Goal: Transaction & Acquisition: Purchase product/service

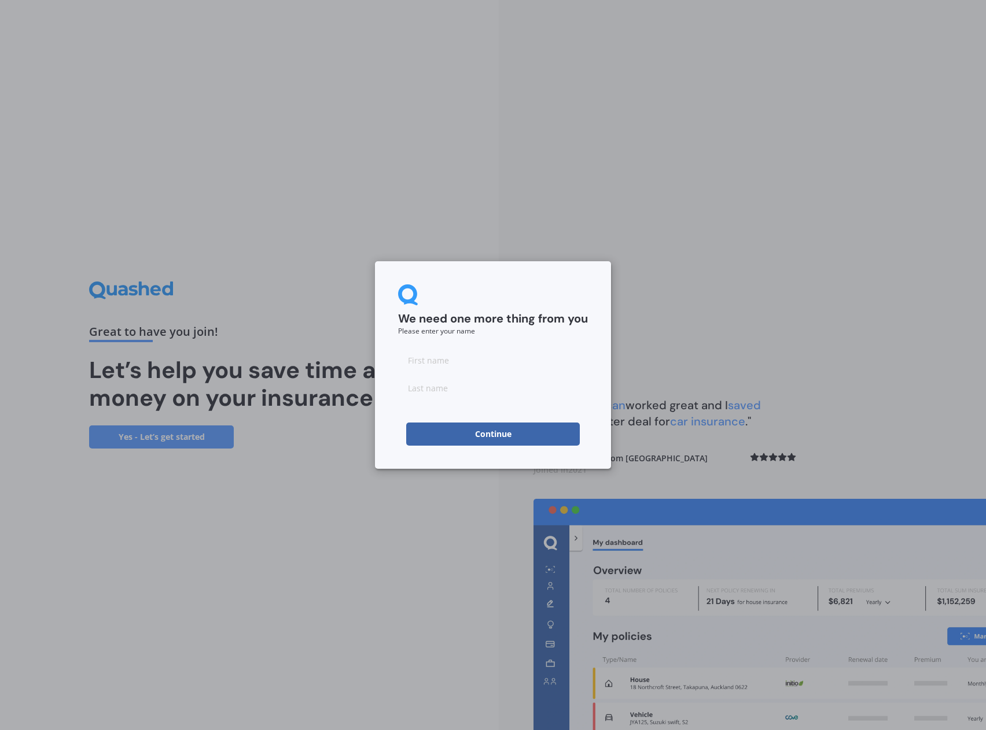
click at [448, 363] on input at bounding box center [493, 360] width 190 height 23
type input "[PERSON_NAME]"
type input "Landlord"
click at [485, 441] on button "Continue" at bounding box center [493, 434] width 174 height 23
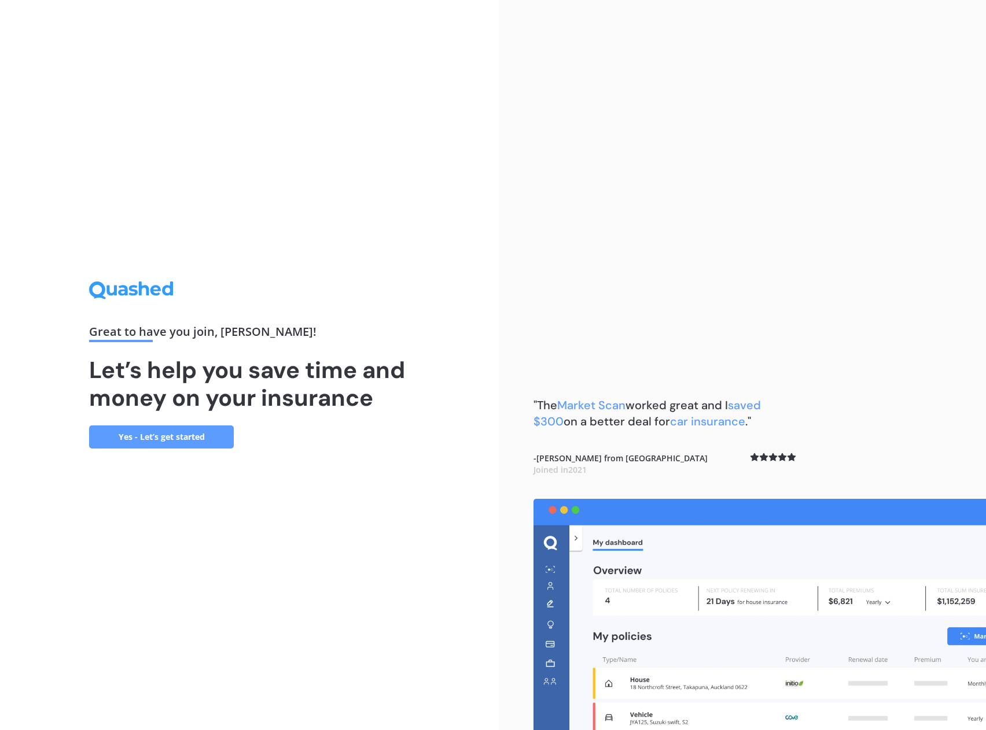
click at [186, 436] on link "Yes - Let’s get started" at bounding box center [161, 437] width 145 height 23
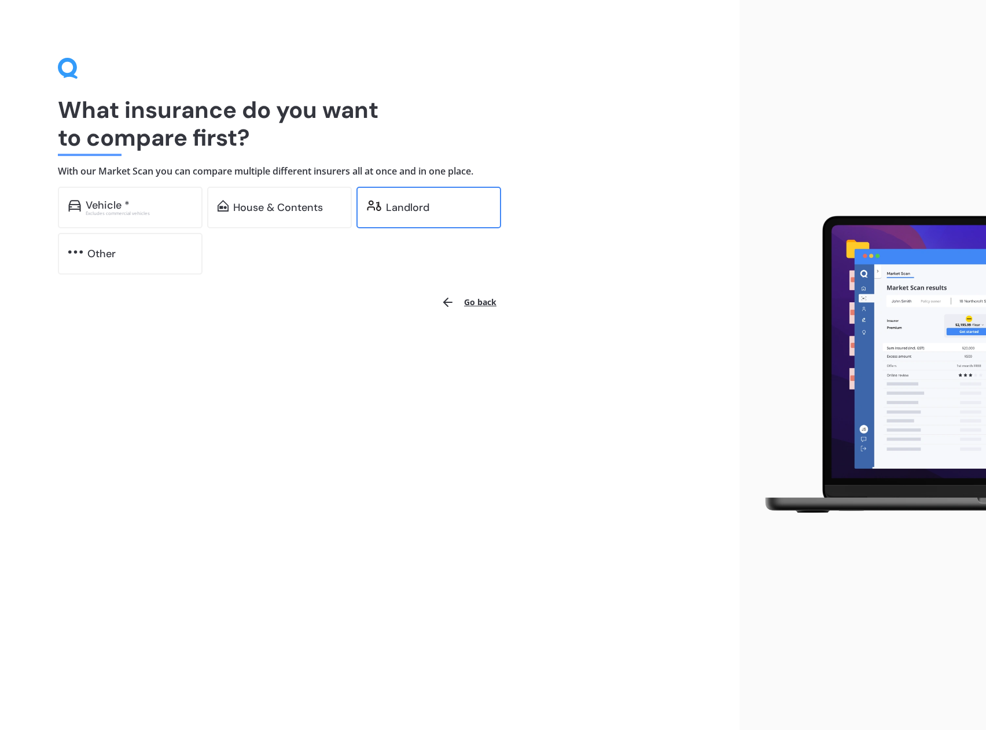
click at [429, 200] on div "Landlord" at bounding box center [428, 208] width 145 height 42
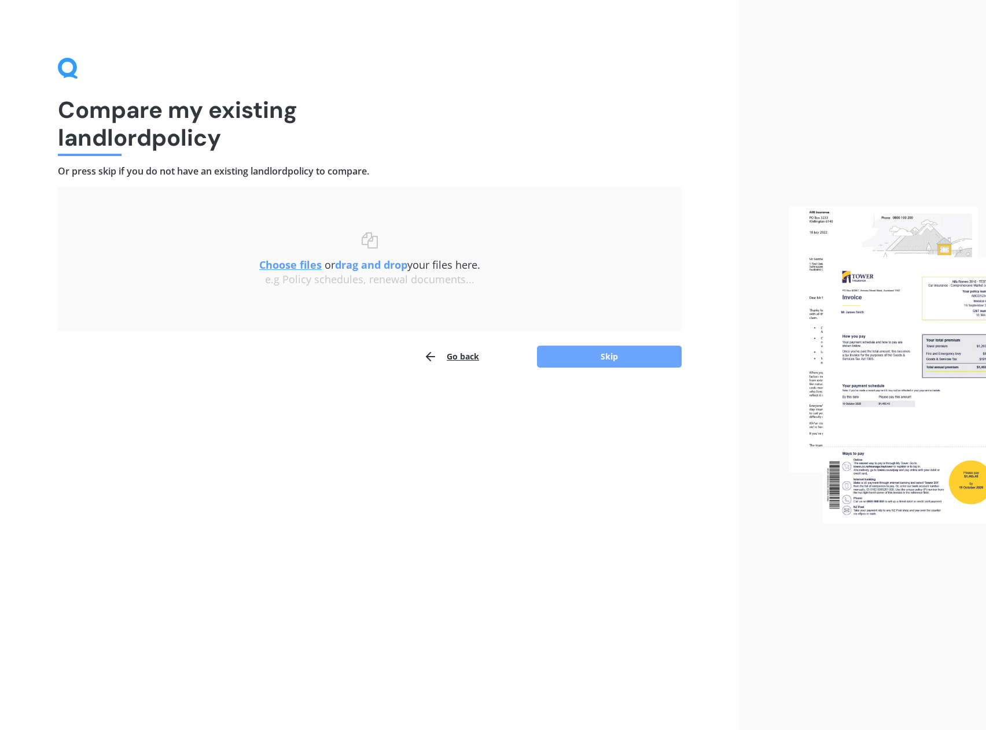
click at [577, 356] on button "Skip" at bounding box center [609, 357] width 145 height 22
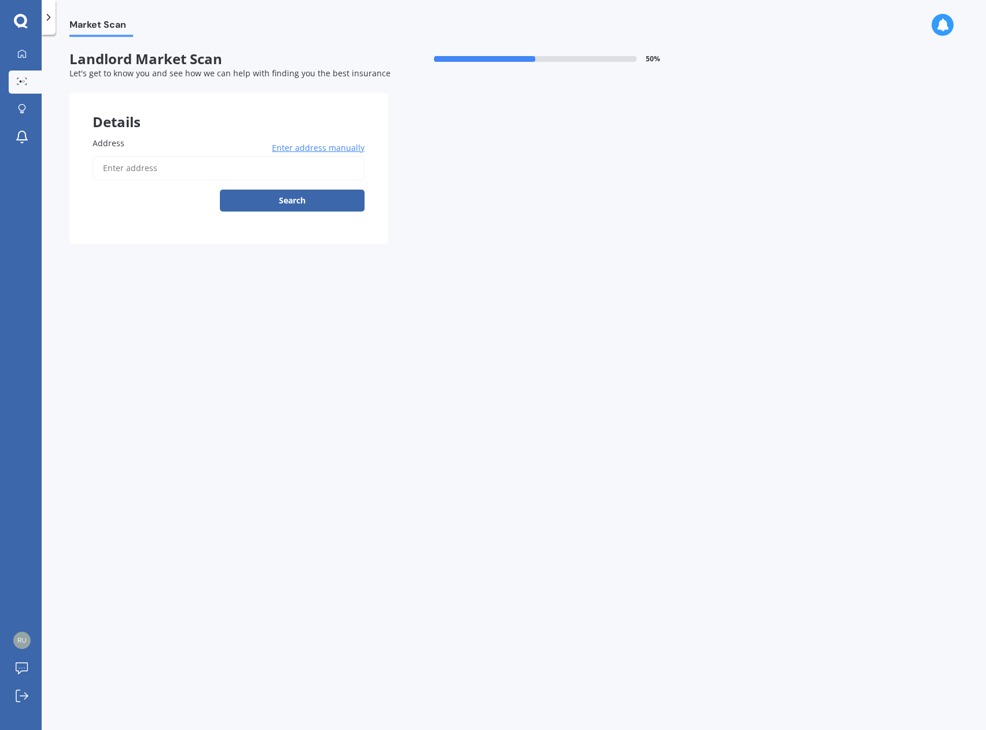
click at [163, 167] on input "Address" at bounding box center [229, 168] width 272 height 24
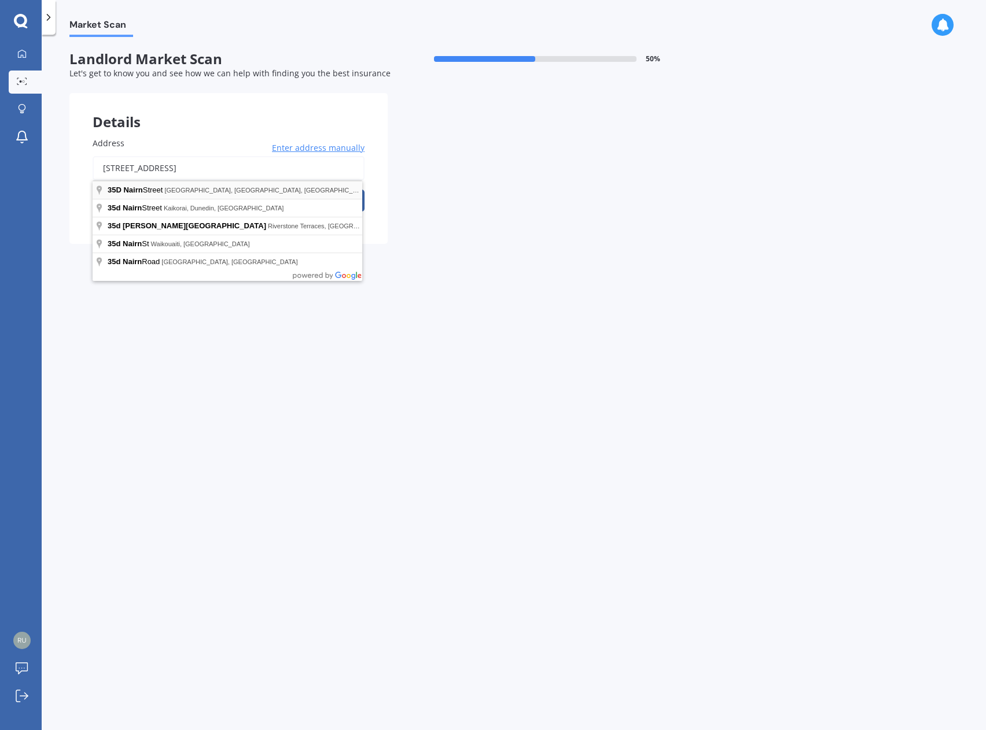
type input "[STREET_ADDRESS]"
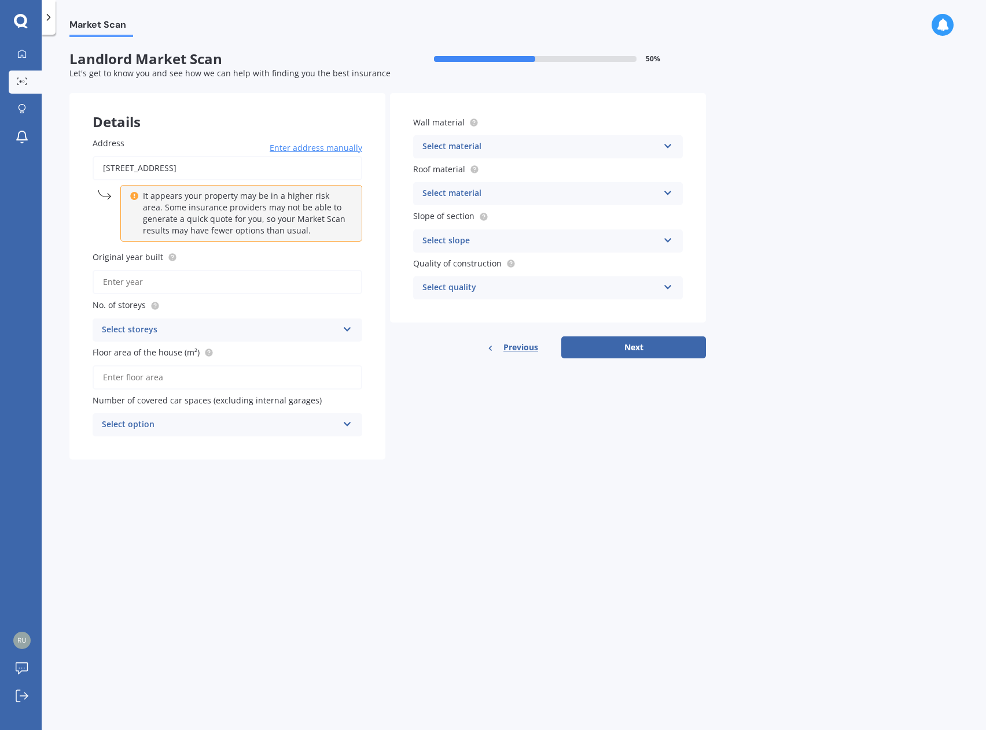
click at [143, 283] on input "Original year built" at bounding box center [228, 282] width 270 height 24
type input "2014"
click at [160, 330] on div "Select storeys" at bounding box center [220, 330] width 236 height 14
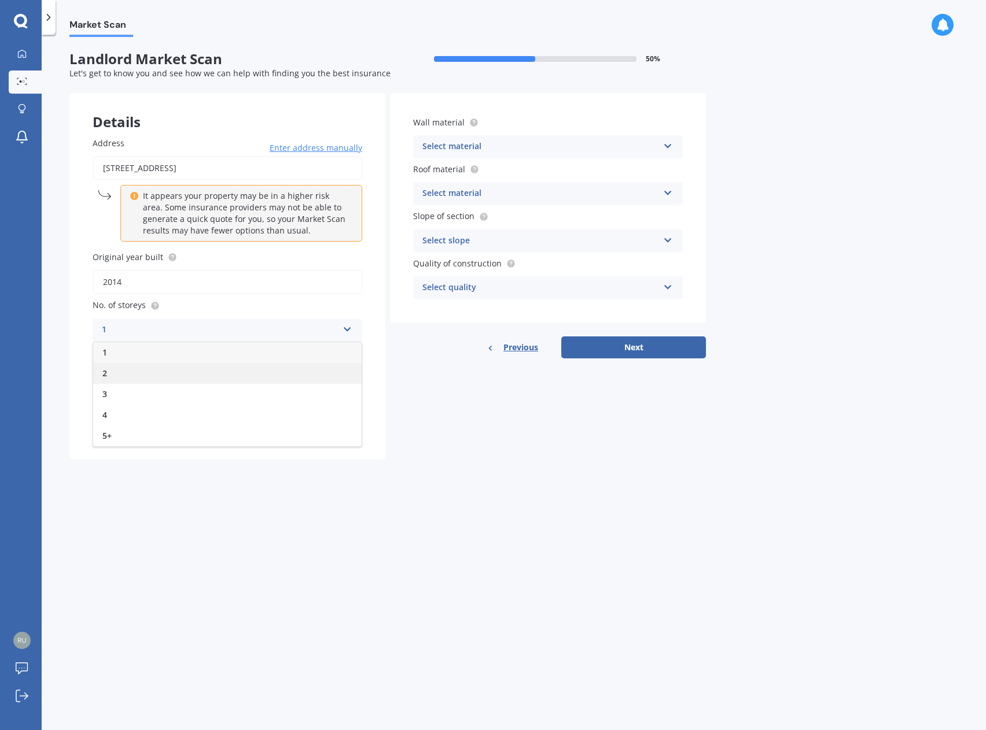
click at [128, 378] on div "2" at bounding box center [227, 373] width 268 height 21
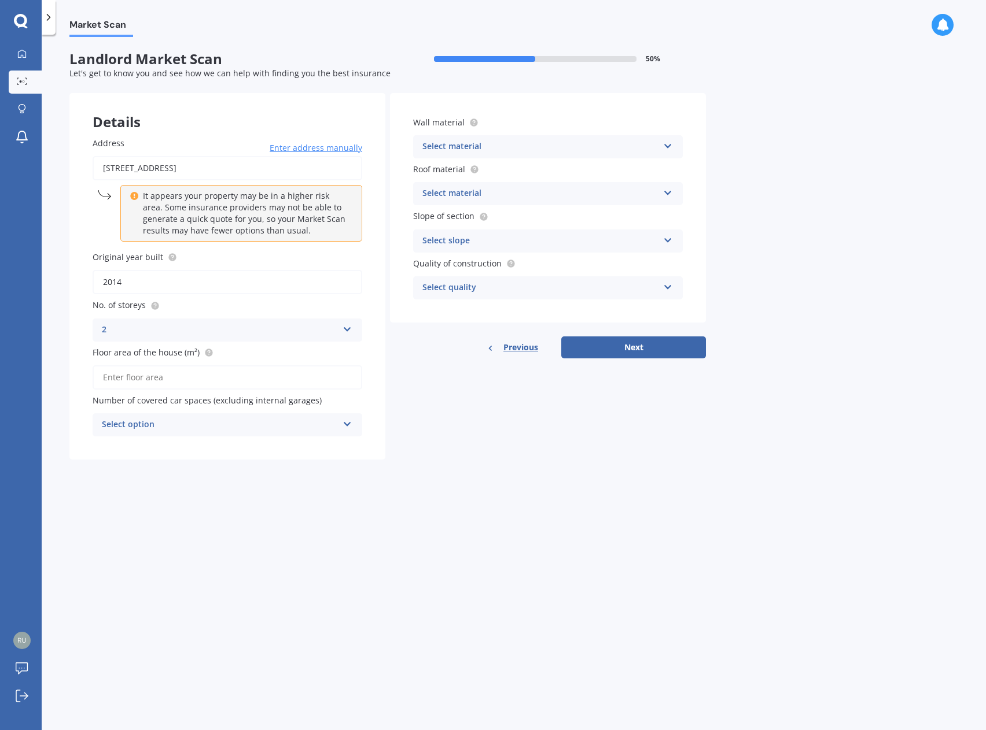
click at [179, 378] on input "Floor area of the house (m²)" at bounding box center [228, 378] width 270 height 24
type input "88"
click at [205, 425] on div "Select option" at bounding box center [220, 425] width 236 height 14
click at [176, 438] on div "0" at bounding box center [227, 447] width 268 height 21
click at [507, 144] on div "Select material" at bounding box center [540, 147] width 236 height 14
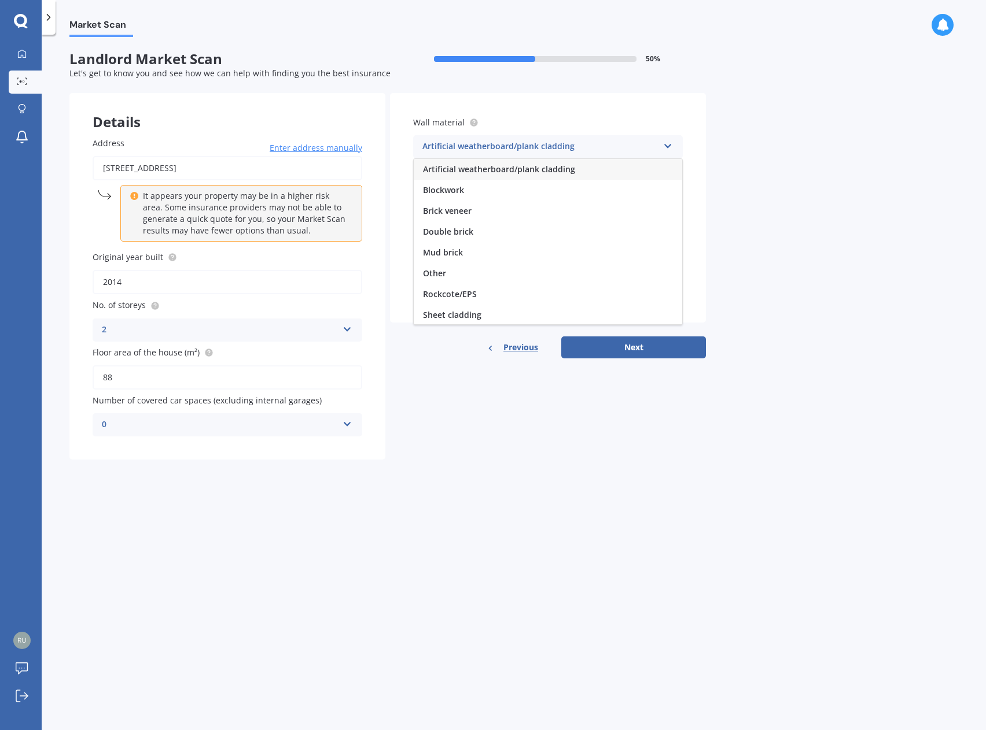
click at [518, 172] on span "Artificial weatherboard/plank cladding" at bounding box center [499, 169] width 152 height 11
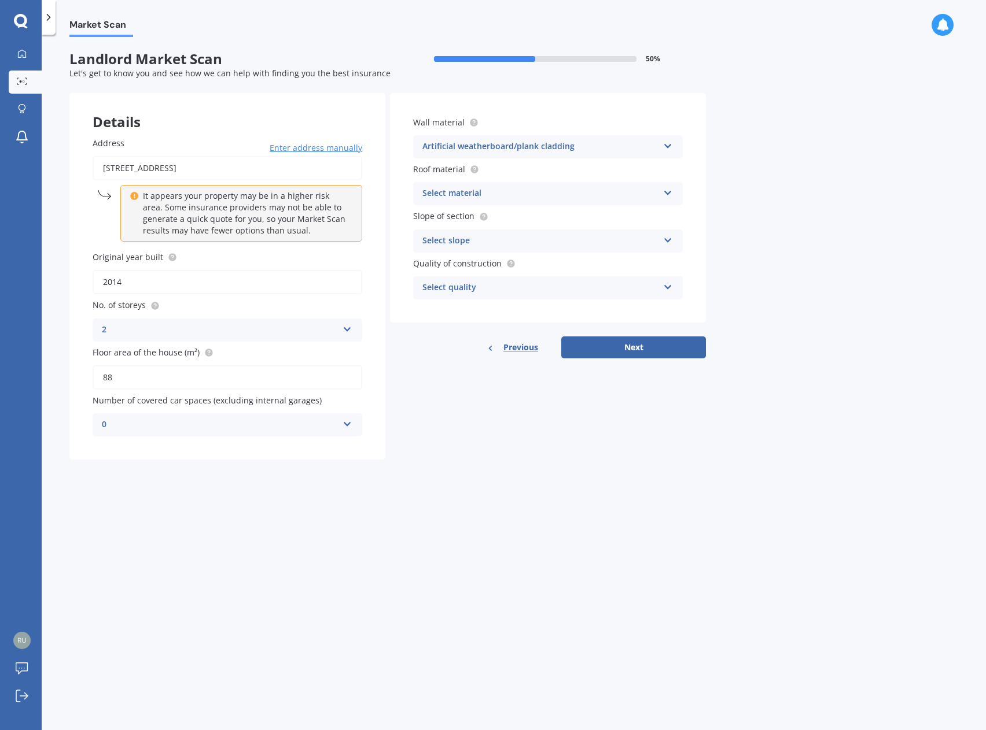
click at [473, 197] on div "Select material" at bounding box center [540, 194] width 236 height 14
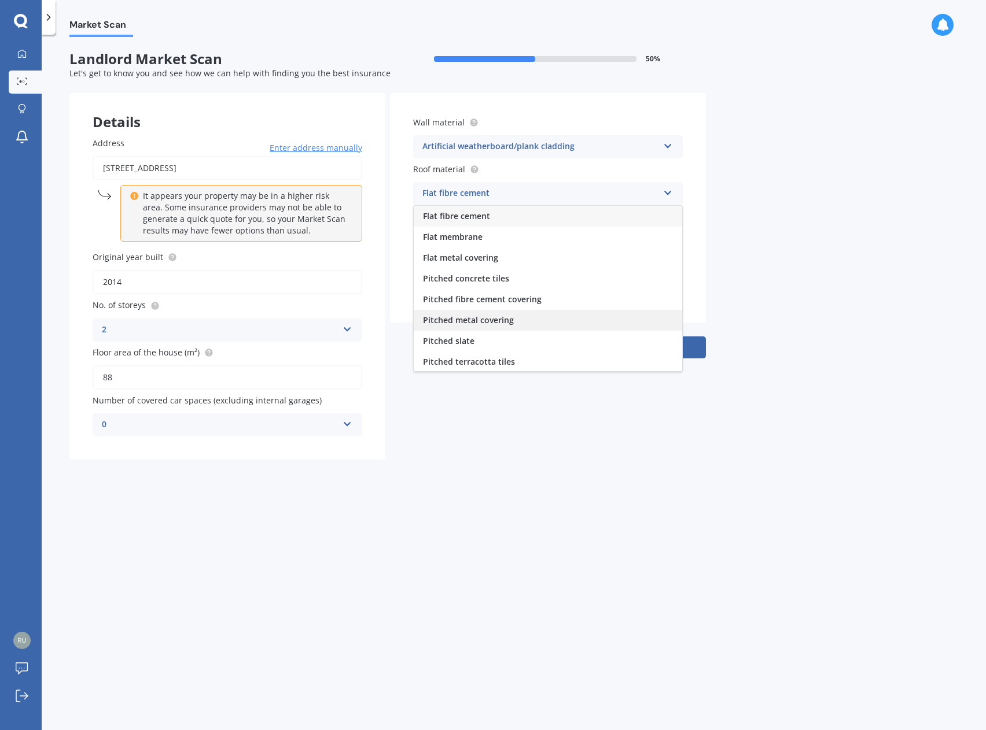
click at [501, 323] on span "Pitched metal covering" at bounding box center [468, 320] width 91 height 11
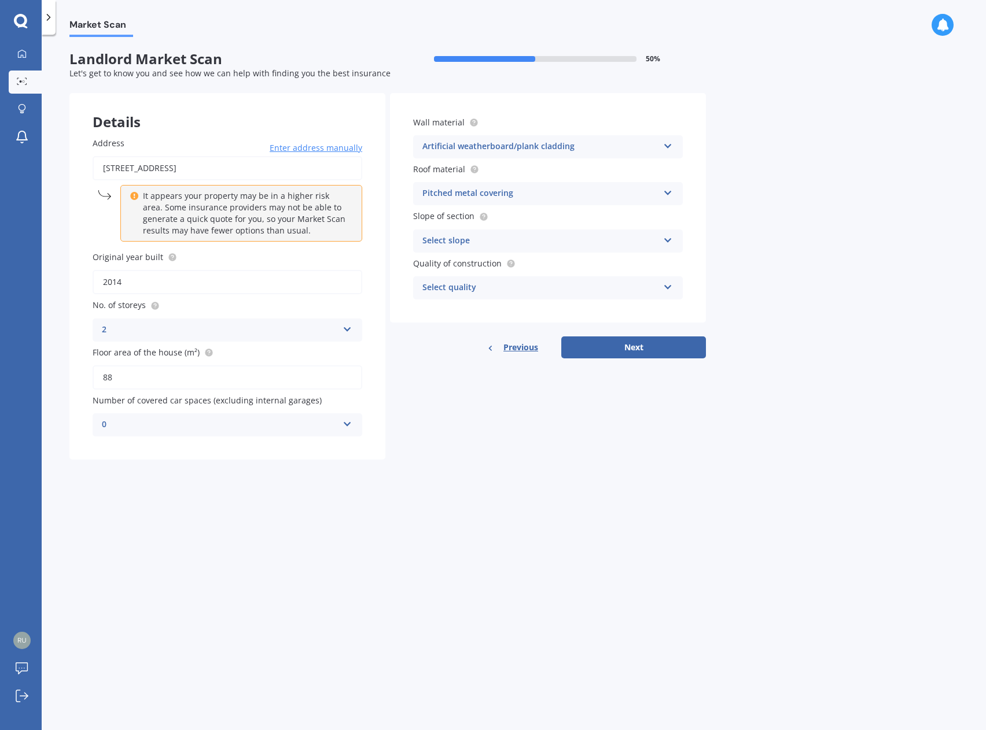
click at [474, 242] on div "Select slope" at bounding box center [540, 241] width 236 height 14
click at [499, 264] on span "Flat or gentle slope (up to about 5°)" at bounding box center [493, 263] width 141 height 11
click at [488, 290] on div "Select quality" at bounding box center [540, 288] width 236 height 14
click at [477, 313] on div "Standard" at bounding box center [548, 310] width 268 height 21
click at [634, 349] on button "Next" at bounding box center [633, 348] width 145 height 22
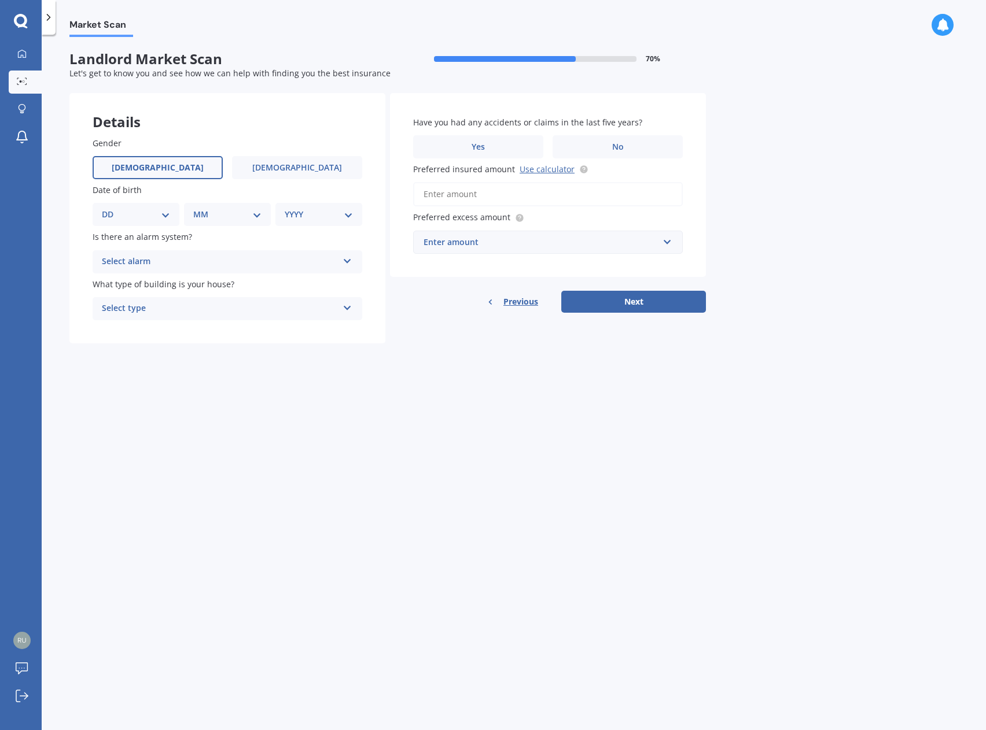
click at [167, 172] on span "[DEMOGRAPHIC_DATA]" at bounding box center [158, 168] width 92 height 10
click at [0, 0] on input "[DEMOGRAPHIC_DATA]" at bounding box center [0, 0] width 0 height 0
click at [165, 219] on select "DD 01 02 03 04 05 06 07 08 09 10 11 12 13 14 15 16 17 18 19 20 21 22 23 24 25 2…" at bounding box center [136, 214] width 68 height 13
select select "03"
click at [111, 208] on select "DD 01 02 03 04 05 06 07 08 09 10 11 12 13 14 15 16 17 18 19 20 21 22 23 24 25 2…" at bounding box center [136, 214] width 68 height 13
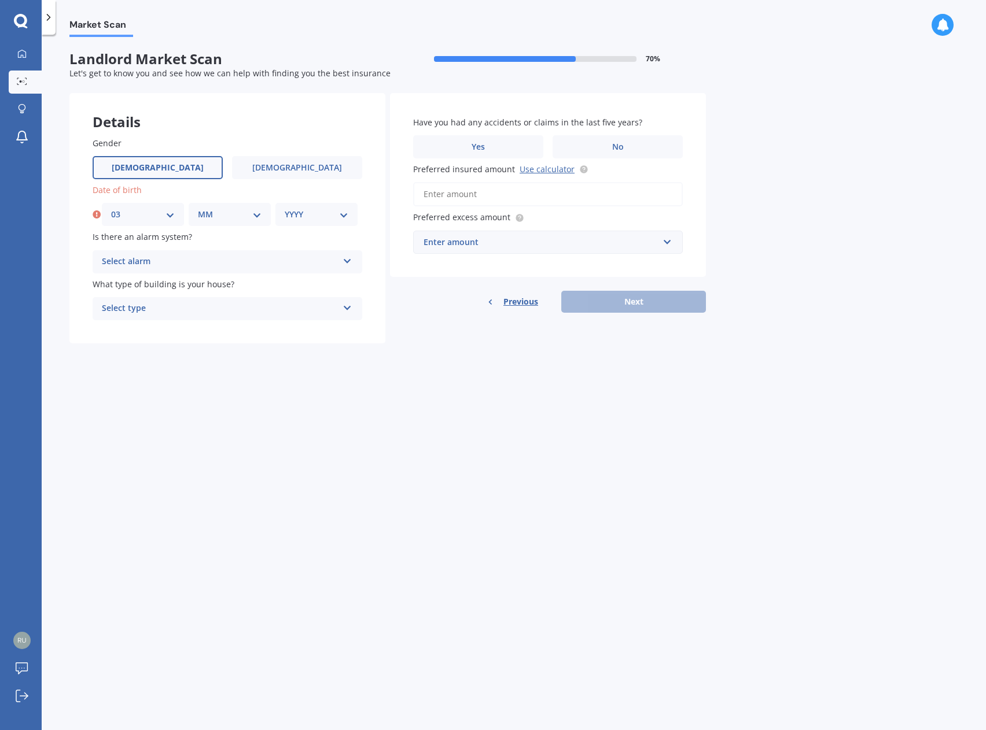
click at [249, 216] on select "MM 01 02 03 04 05 06 07 08 09 10 11 12" at bounding box center [230, 214] width 64 height 13
select select "03"
click at [198, 208] on select "MM 01 02 03 04 05 06 07 08 09 10 11 12" at bounding box center [230, 214] width 64 height 13
click at [313, 216] on select "YYYY 2009 2008 2007 2006 2005 2004 2003 2002 2001 2000 1999 1998 1997 1996 1995…" at bounding box center [317, 214] width 64 height 13
select select "1976"
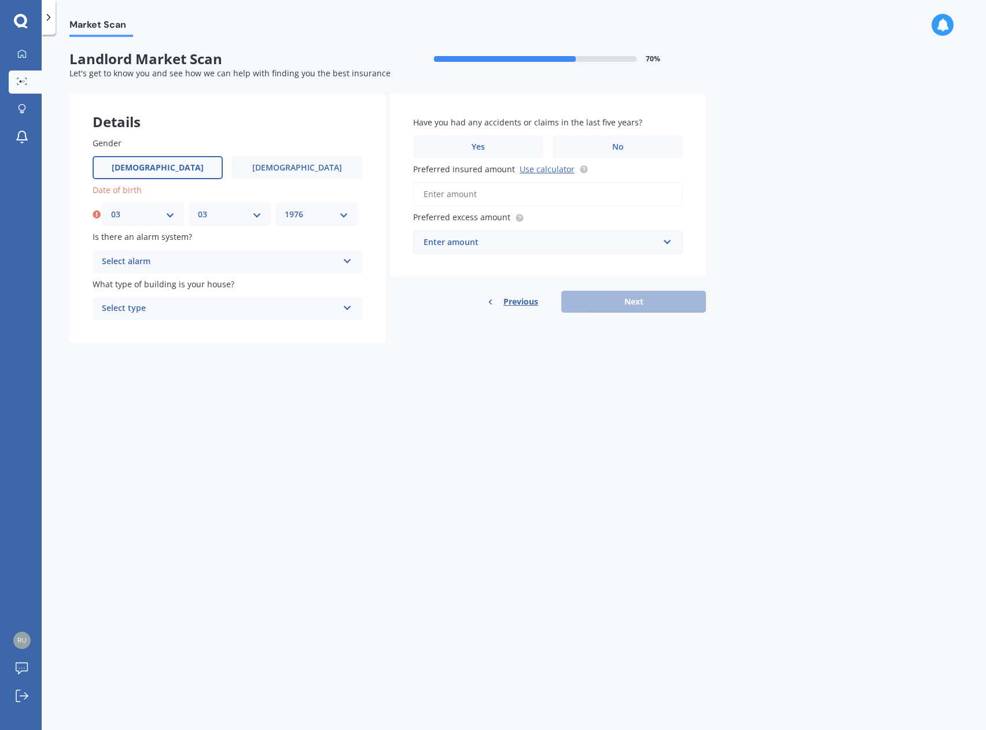
click at [285, 208] on select "YYYY 2009 2008 2007 2006 2005 2004 2003 2002 2001 2000 1999 1998 1997 1996 1995…" at bounding box center [317, 214] width 64 height 13
click at [250, 264] on div "Select alarm" at bounding box center [220, 262] width 236 height 14
click at [186, 305] on div "Yes, not monitored" at bounding box center [227, 305] width 268 height 21
click at [195, 311] on div "Select type" at bounding box center [220, 309] width 236 height 14
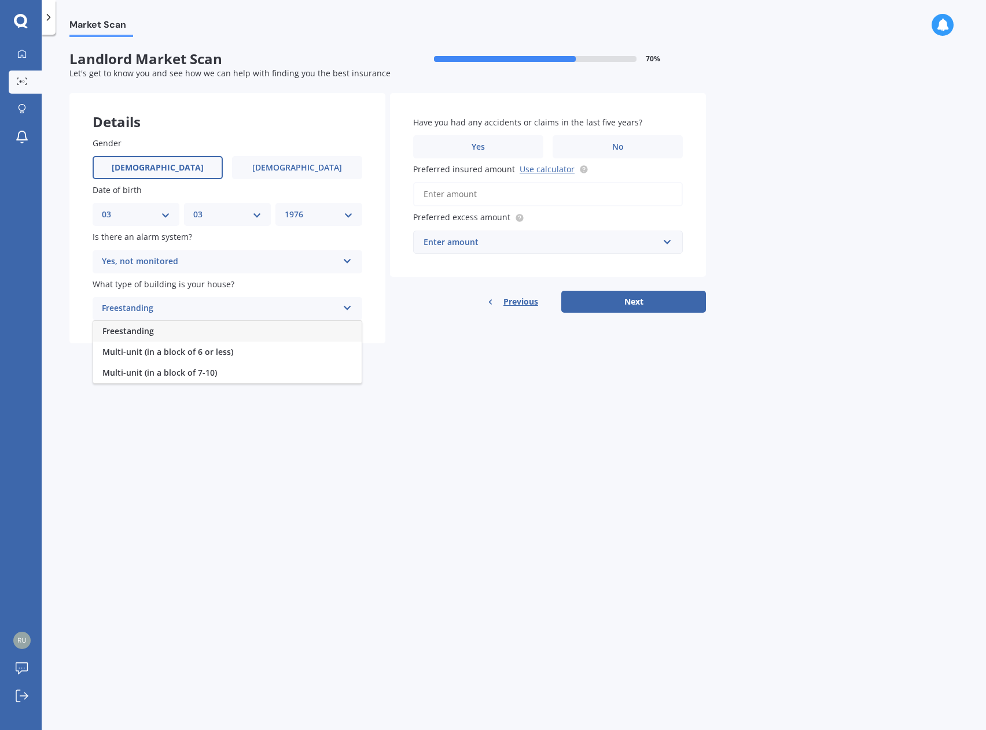
click at [155, 333] on div "Freestanding" at bounding box center [227, 331] width 268 height 21
click at [596, 148] on label "No" at bounding box center [617, 146] width 130 height 23
click at [0, 0] on input "No" at bounding box center [0, 0] width 0 height 0
click at [477, 244] on div "Enter amount" at bounding box center [540, 242] width 235 height 13
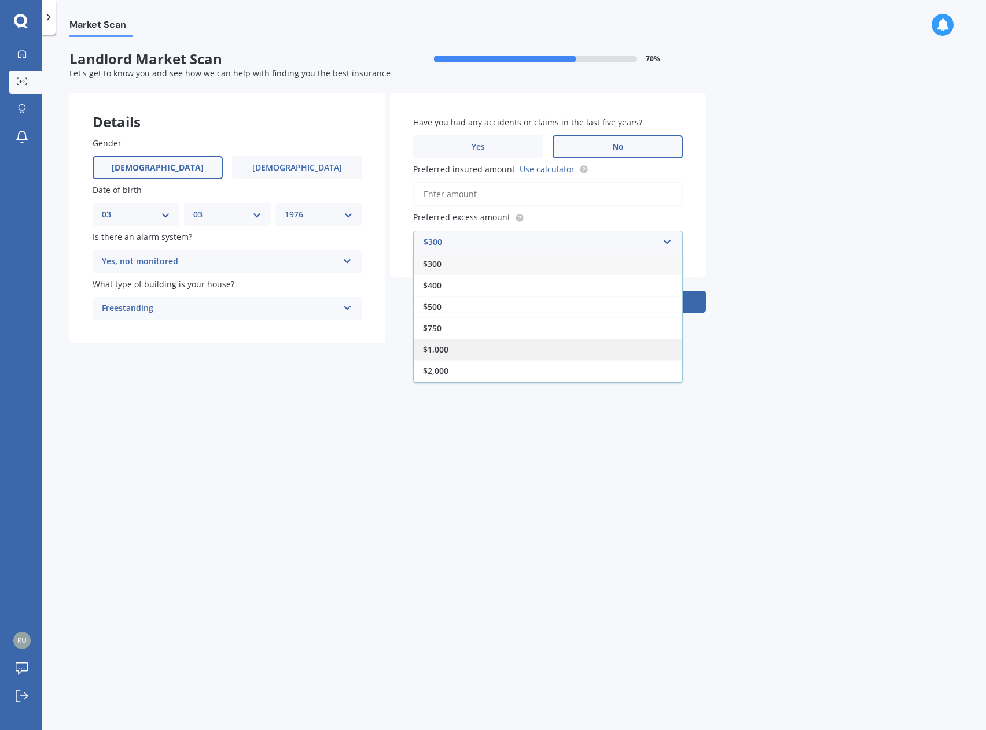
click at [455, 347] on div "$1,000" at bounding box center [548, 349] width 268 height 21
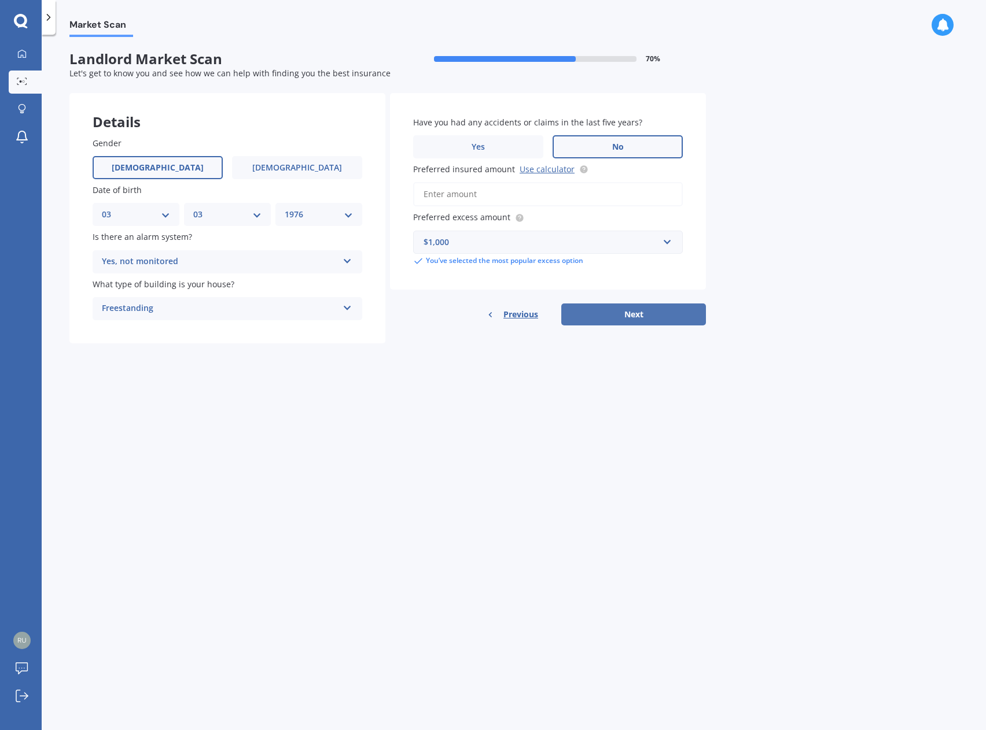
click at [626, 314] on button "Next" at bounding box center [633, 315] width 145 height 22
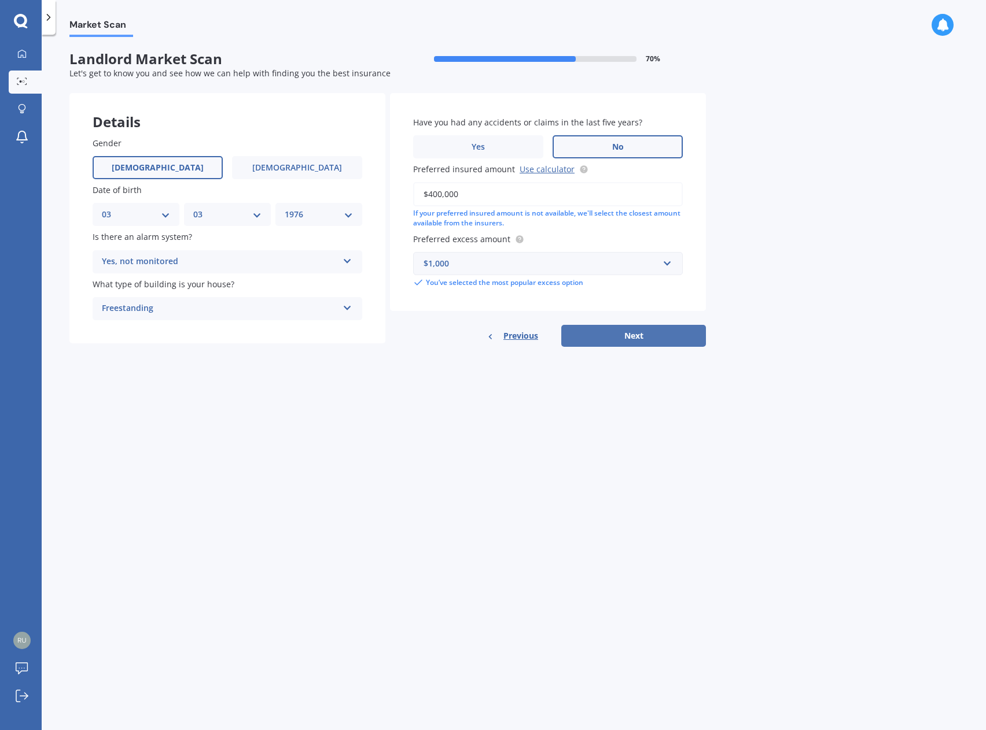
type input "$400,000"
click at [630, 335] on button "Next" at bounding box center [633, 336] width 145 height 22
select select "03"
select select "1976"
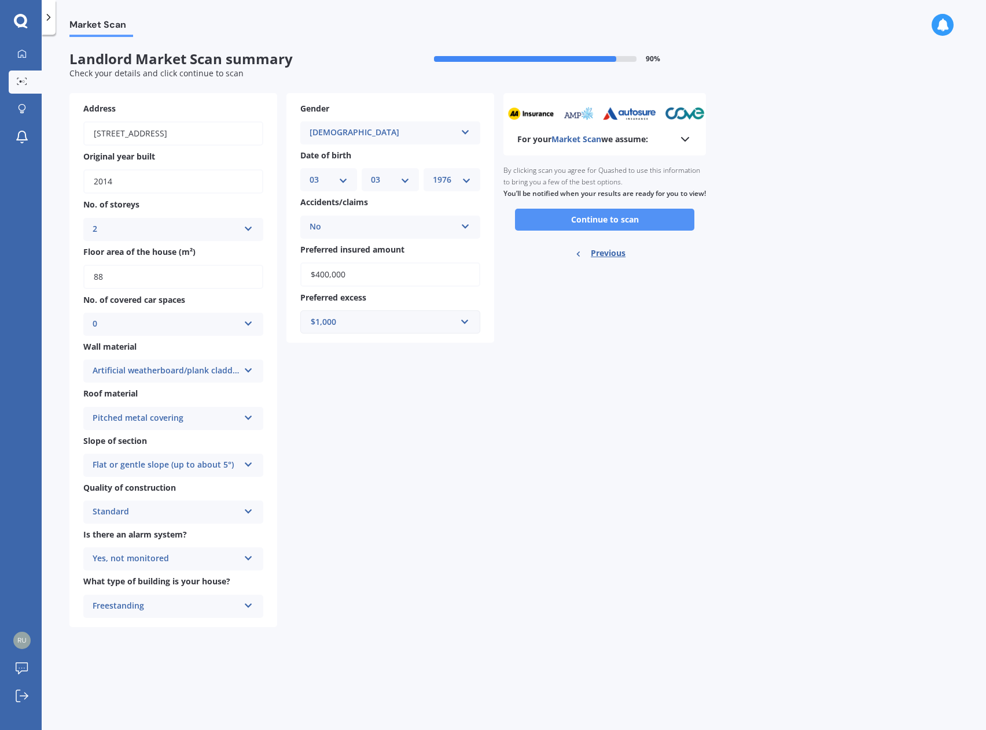
click at [573, 231] on button "Continue to scan" at bounding box center [604, 220] width 179 height 22
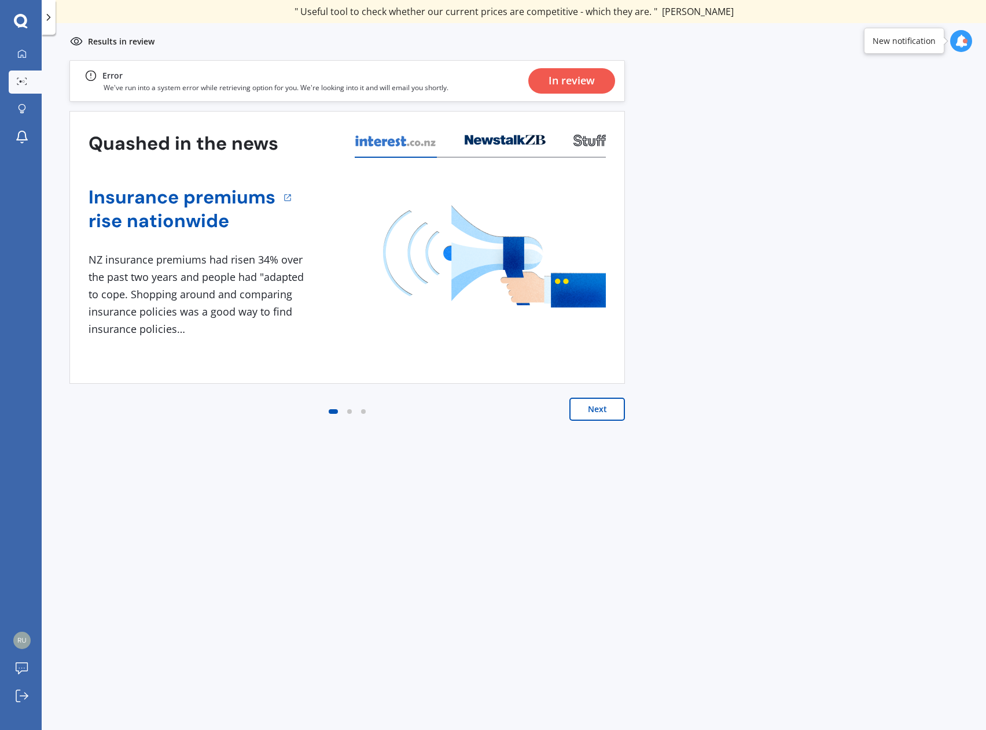
click at [601, 416] on button "Next" at bounding box center [597, 409] width 56 height 23
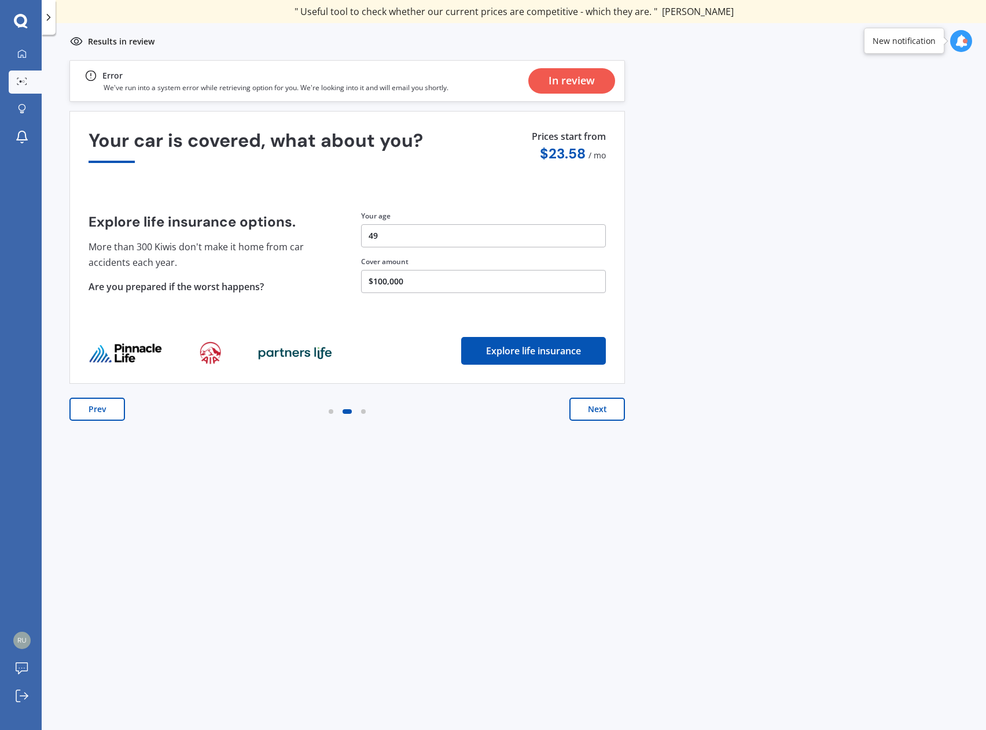
click at [601, 416] on button "Next" at bounding box center [597, 409] width 56 height 23
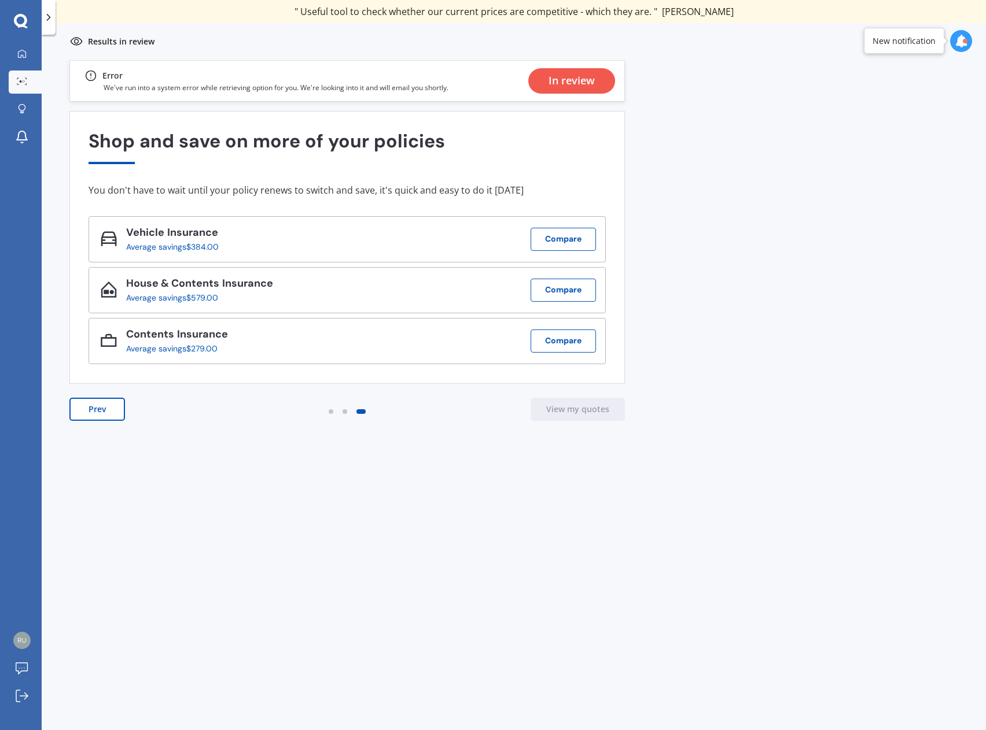
click at [953, 40] on div at bounding box center [961, 41] width 22 height 22
click at [883, 104] on div "We’re looking into it." at bounding box center [867, 104] width 65 height 8
